Goal: Task Accomplishment & Management: Complete application form

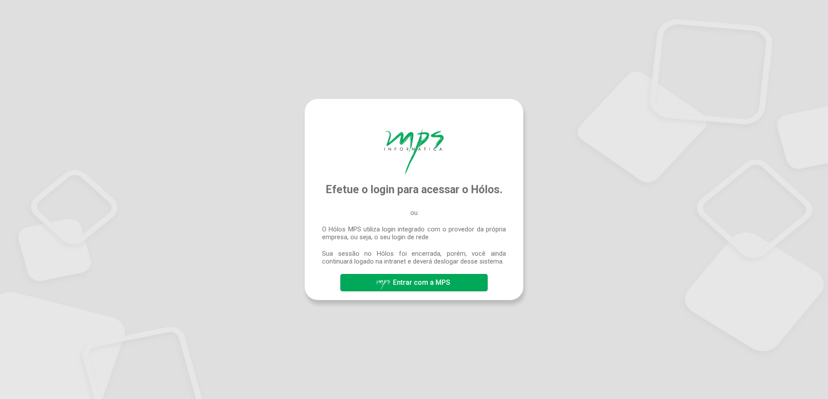
click at [403, 289] on span "Entrar com a MPS" at bounding box center [413, 283] width 77 height 15
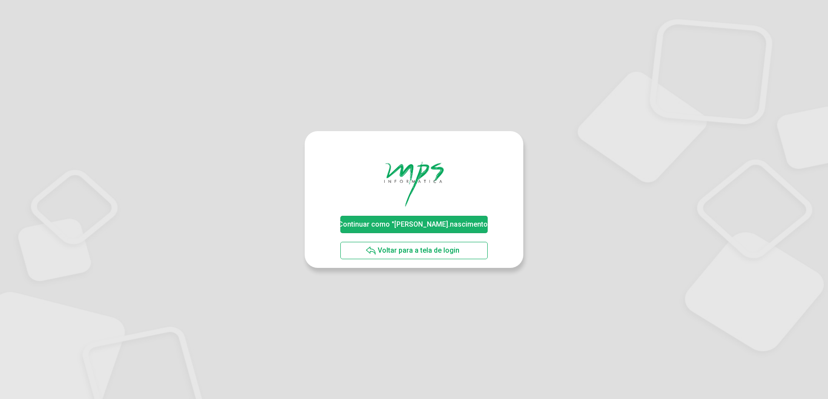
click at [438, 226] on span "Continuar como "[PERSON_NAME].nascimento"" at bounding box center [414, 224] width 152 height 8
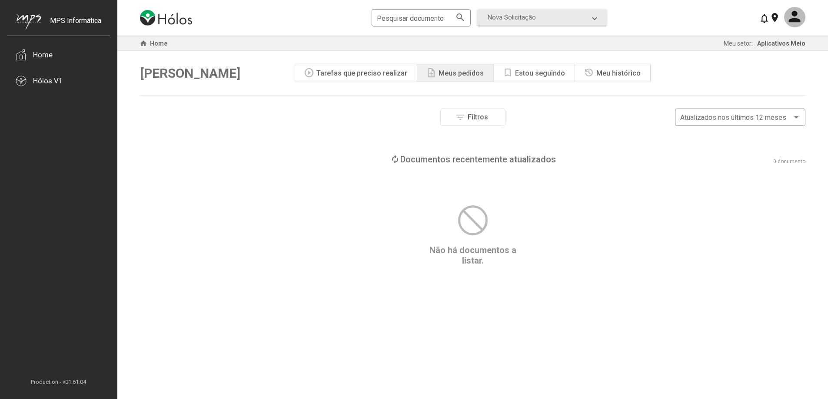
click at [516, 70] on div "Estou seguindo" at bounding box center [540, 73] width 50 height 8
click at [611, 70] on div "Meu histórico" at bounding box center [618, 73] width 44 height 8
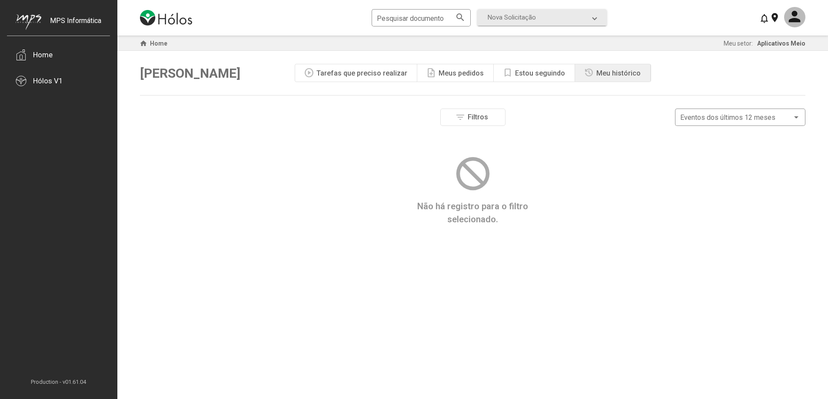
click at [422, 69] on div "note_add Meus pedidos" at bounding box center [455, 72] width 76 height 17
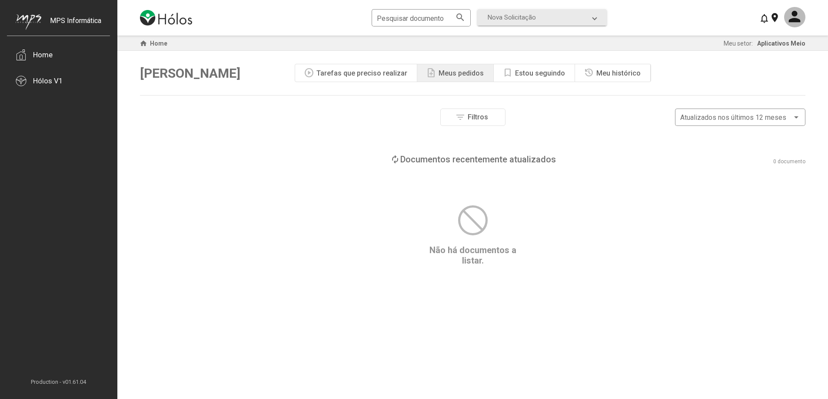
click at [342, 68] on div "play_circle Tarefas que preciso realizar" at bounding box center [356, 72] width 122 height 17
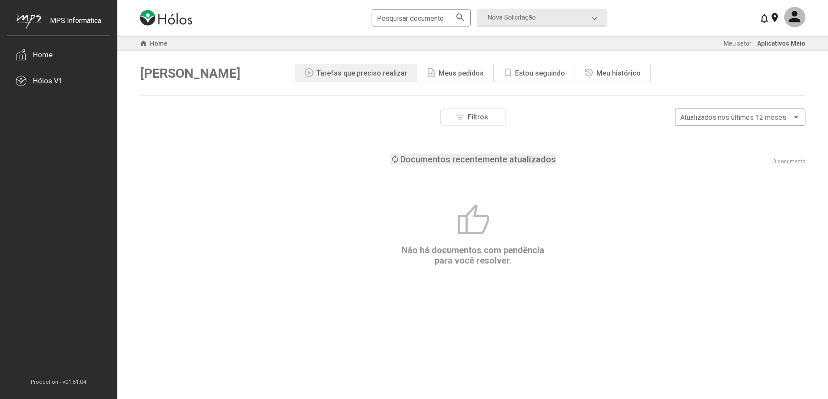
click at [500, 163] on div "Documentos recentemente atualizados" at bounding box center [478, 159] width 156 height 10
click at [481, 159] on div "Documentos parados há mais tempo" at bounding box center [477, 159] width 145 height 10
click at [805, 11] on app-header-ui "Pesquisar documento search Nova Solicitação search LGPD - Solicitação Pedido de…" at bounding box center [472, 18] width 710 height 36
click at [803, 13] on mat-icon at bounding box center [794, 17] width 21 height 20
click at [536, 10] on div at bounding box center [414, 199] width 828 height 399
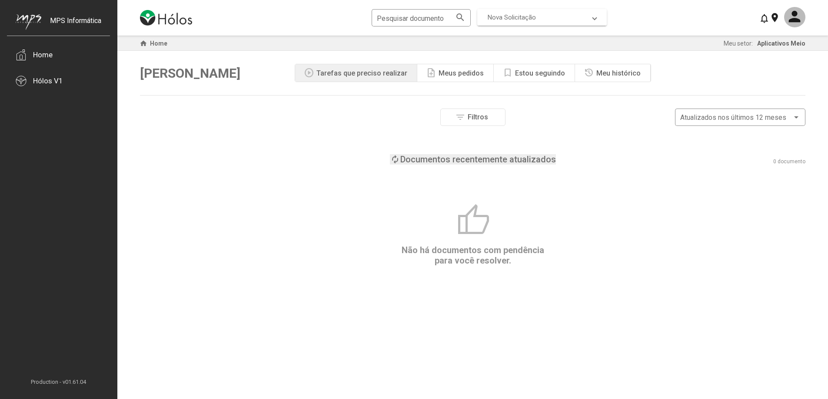
click at [530, 23] on mat-expansion-panel-header "Nova Solicitação" at bounding box center [541, 17] width 129 height 17
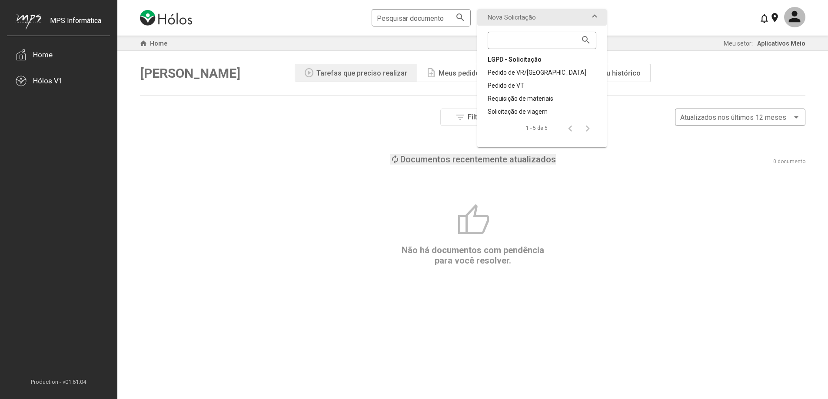
click at [525, 60] on div "LGPD - Solicitação" at bounding box center [542, 59] width 109 height 9
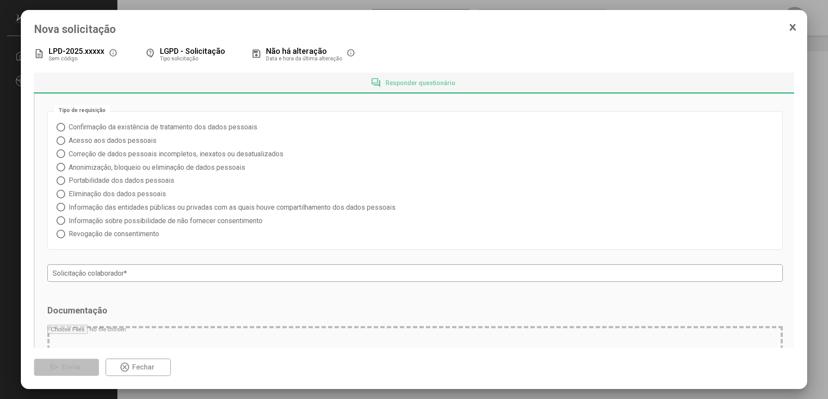
click at [793, 28] on icon at bounding box center [792, 27] width 5 height 6
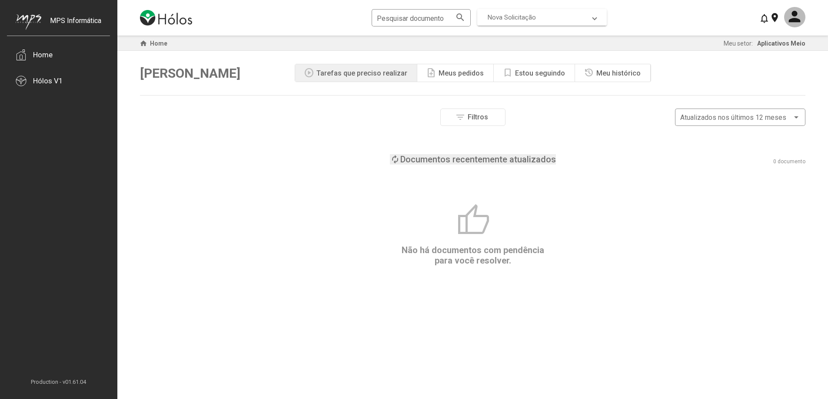
click at [555, 20] on span "Nova Solicitação" at bounding box center [540, 17] width 105 height 8
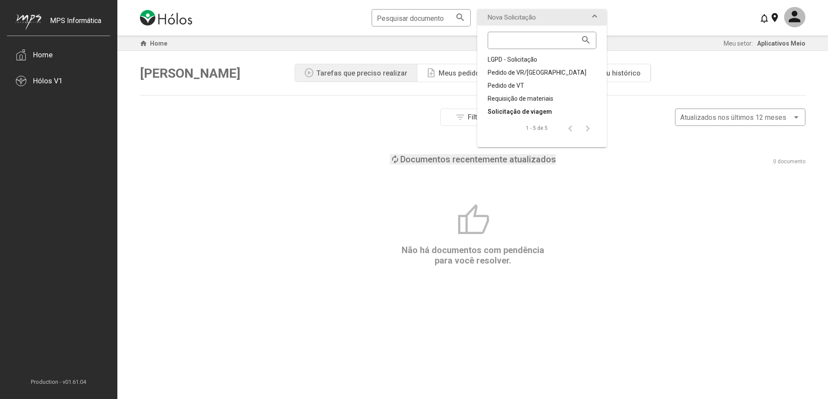
click at [529, 113] on div "Solicitação de viagem" at bounding box center [542, 111] width 109 height 9
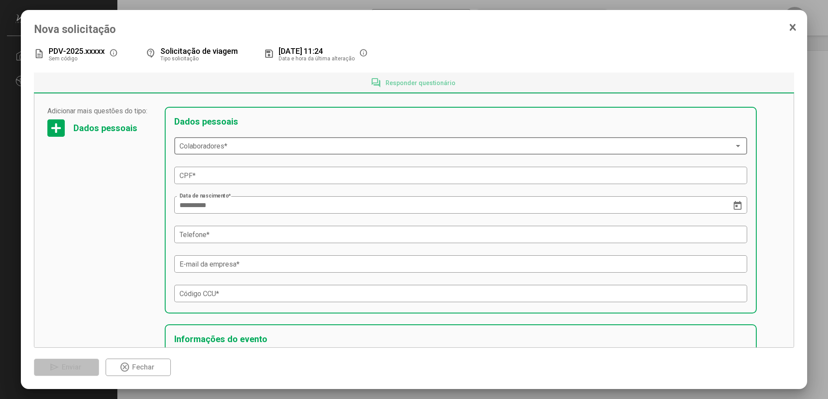
click at [210, 143] on span at bounding box center [456, 147] width 555 height 8
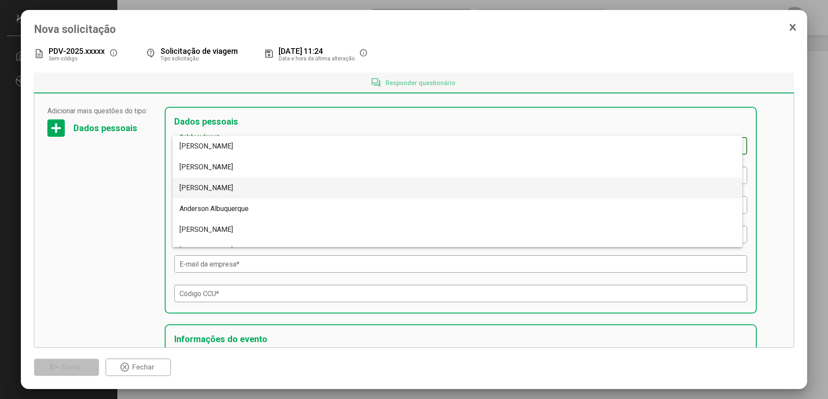
scroll to position [469, 0]
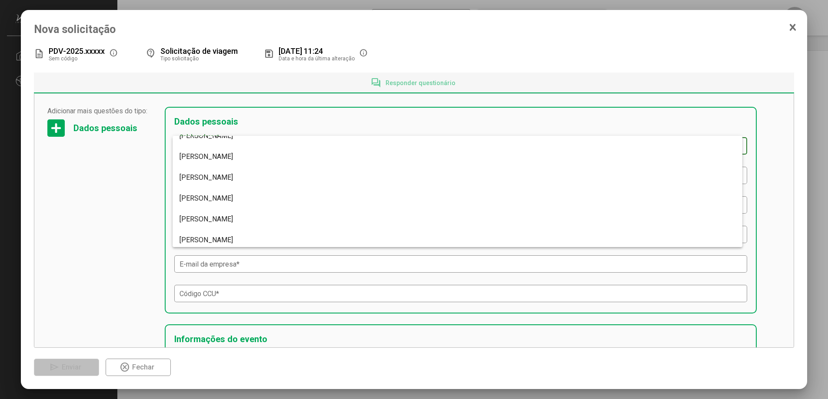
click at [117, 189] on div at bounding box center [414, 199] width 828 height 399
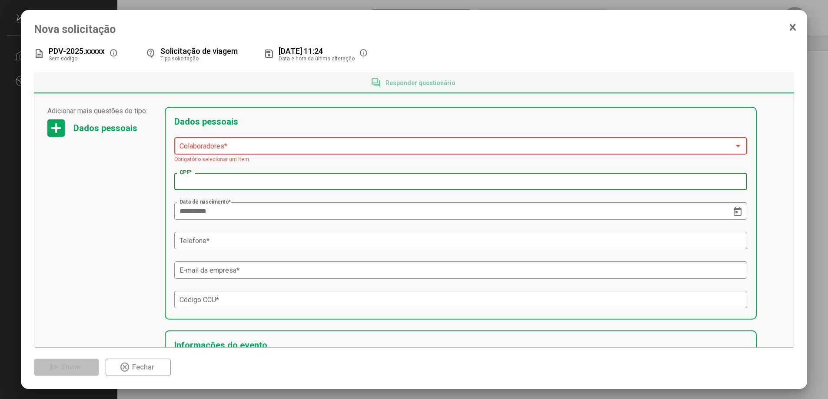
click at [268, 185] on input "CPF *" at bounding box center [460, 182] width 563 height 8
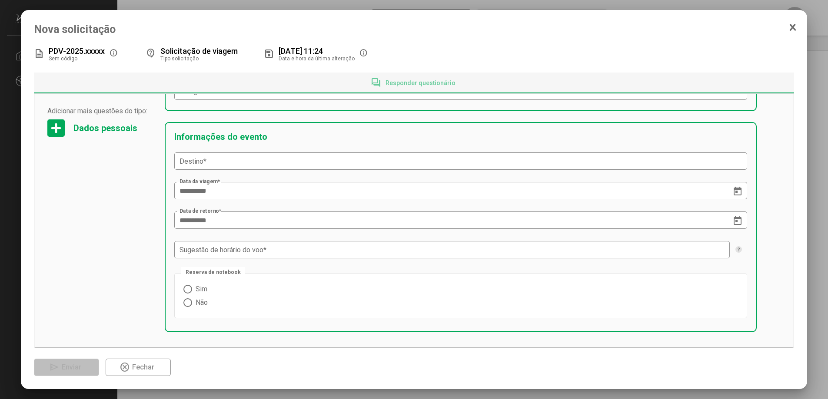
scroll to position [217, 0]
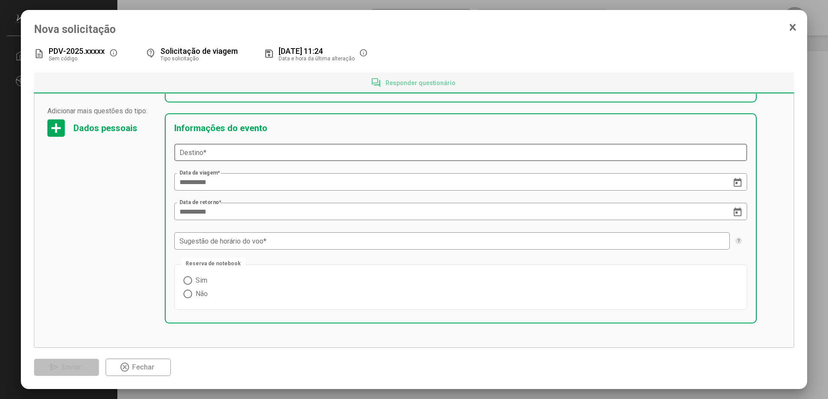
click at [227, 160] on div "Destino *" at bounding box center [460, 151] width 563 height 19
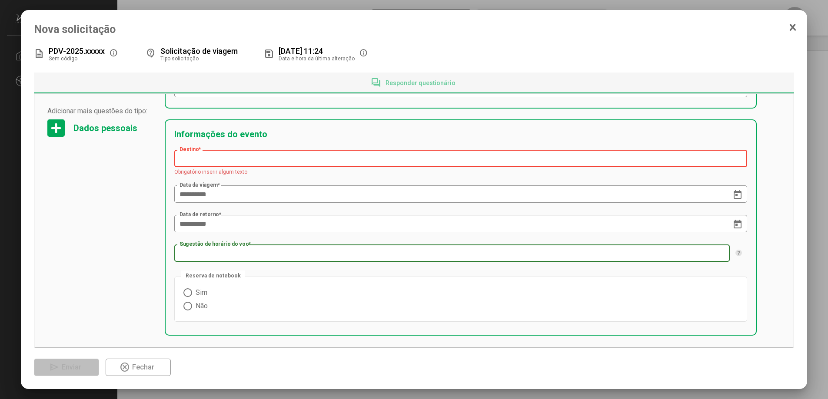
click at [297, 251] on input "Sugestão de horário do voo *" at bounding box center [451, 254] width 545 height 8
click at [796, 29] on icon at bounding box center [792, 27] width 7 height 9
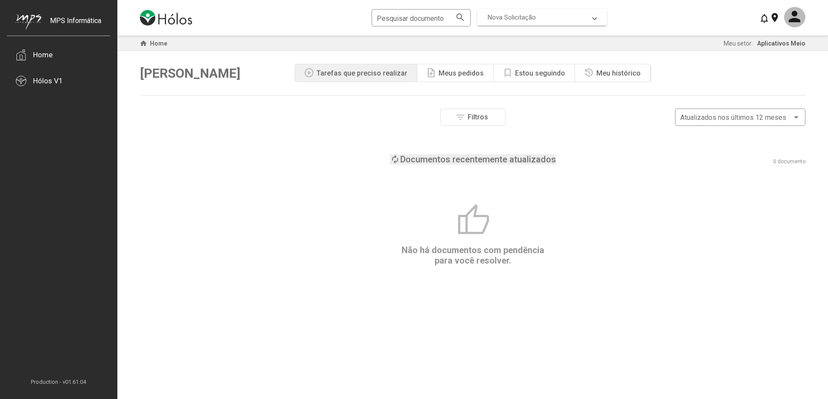
click at [511, 13] on span "Nova Solicitação" at bounding box center [512, 17] width 48 height 8
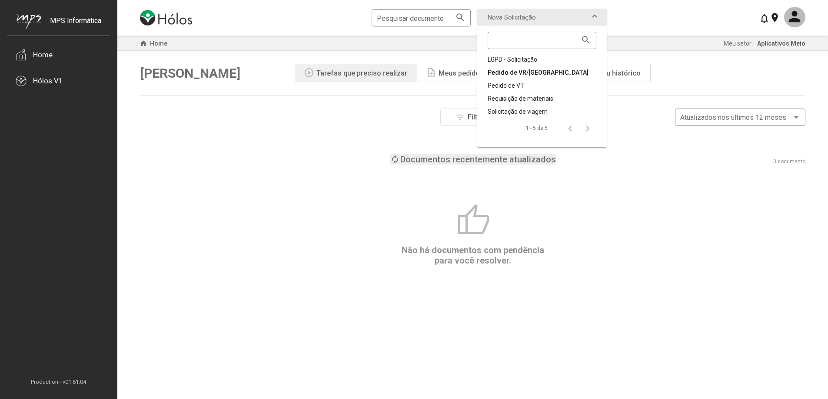
click at [510, 74] on div "Pedido de VR/VA" at bounding box center [542, 72] width 109 height 9
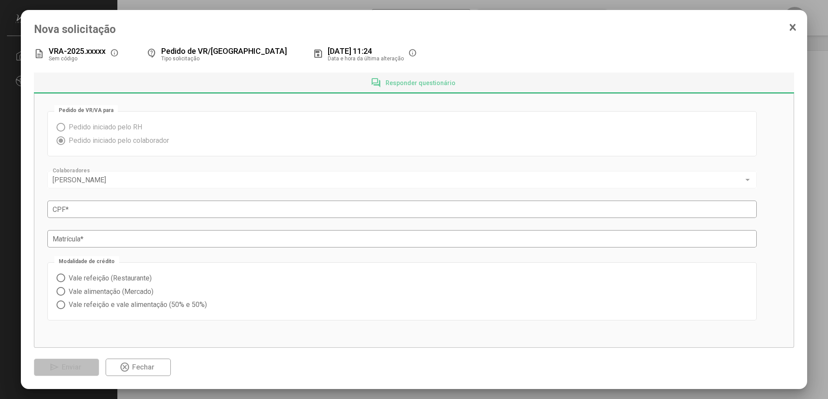
drag, startPoint x: 90, startPoint y: 128, endPoint x: 124, endPoint y: 134, distance: 34.4
click at [90, 128] on span "Pedido iniciado pelo RH" at bounding box center [103, 127] width 77 height 8
click at [130, 146] on mat-radio-group "Pedido iniciado pelo RH Pedido iniciado pelo colaborador" at bounding box center [401, 133] width 691 height 27
click at [130, 275] on mat-radio-group "Vale refeição (Restaurante) Vale alimentação (Mercado) Vale refeição e vale ali…" at bounding box center [401, 292] width 691 height 40
click at [134, 294] on span "Vale alimentação (Mercado)" at bounding box center [109, 292] width 88 height 8
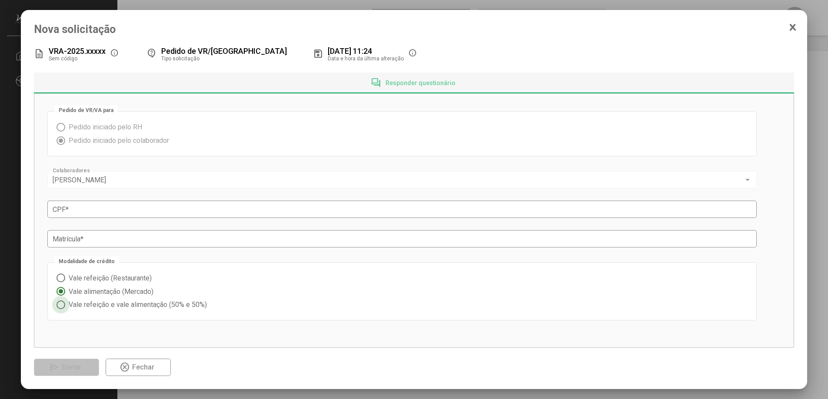
click at [167, 302] on span "Vale refeição e vale alimentação (50% e 50%)" at bounding box center [136, 305] width 142 height 8
